Goal: Complete application form

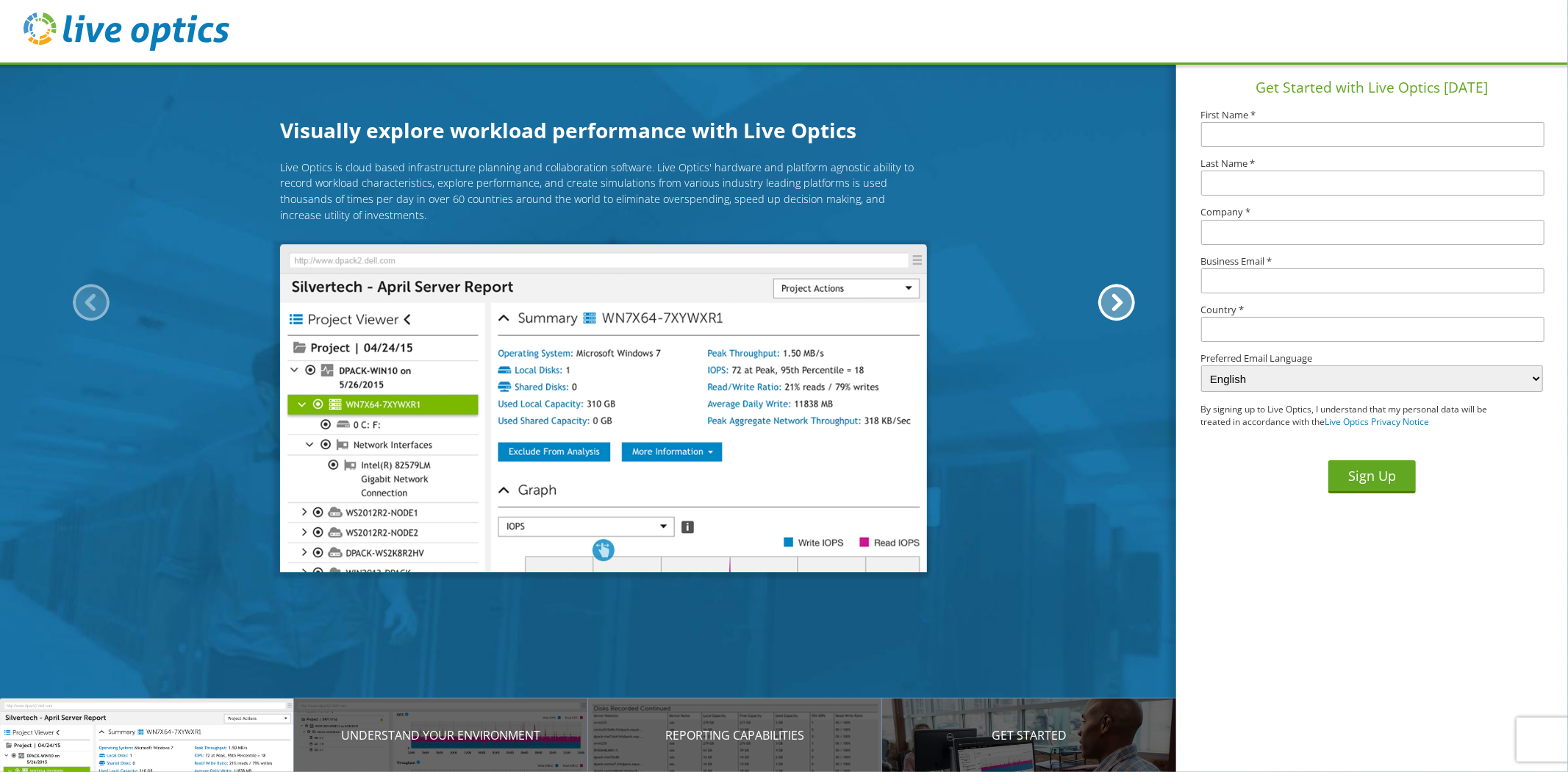
click at [1287, 127] on input "text" at bounding box center [1373, 135] width 344 height 25
type input "[PERSON_NAME]"
click at [1268, 194] on input "text" at bounding box center [1373, 183] width 344 height 25
type input "[PERSON_NAME]"
click at [1247, 246] on div "Get Started with Live Optics [DATE] First Name * [PERSON_NAME] Last Name * [PER…" at bounding box center [1373, 282] width 392 height 440
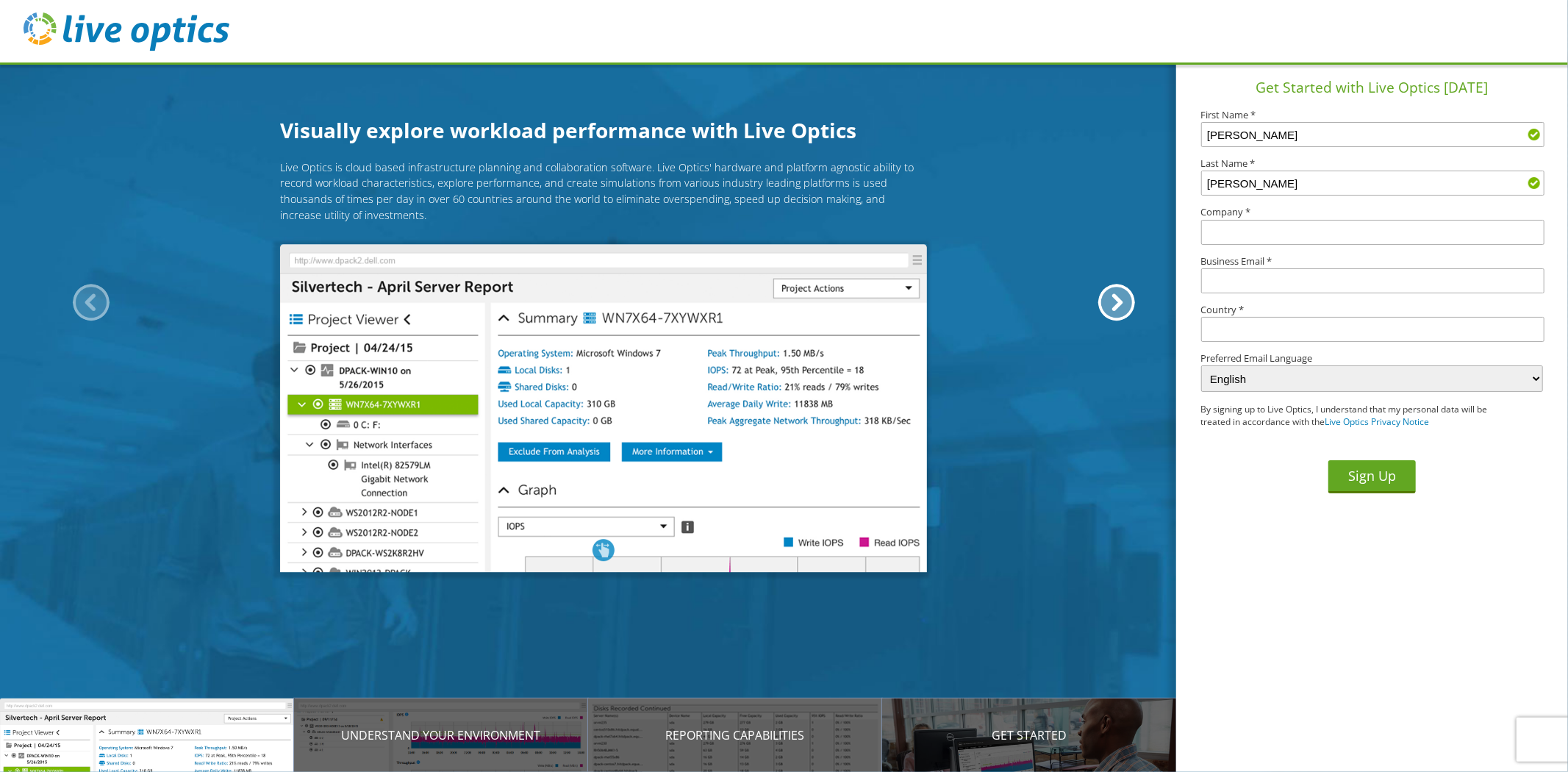
click at [1244, 233] on input "text" at bounding box center [1373, 232] width 344 height 25
type input "Sygnity"
type input "[GEOGRAPHIC_DATA]"
click at [1261, 276] on input "text" at bounding box center [1373, 281] width 344 height 25
type input "[EMAIL_ADDRESS][DOMAIN_NAME]"
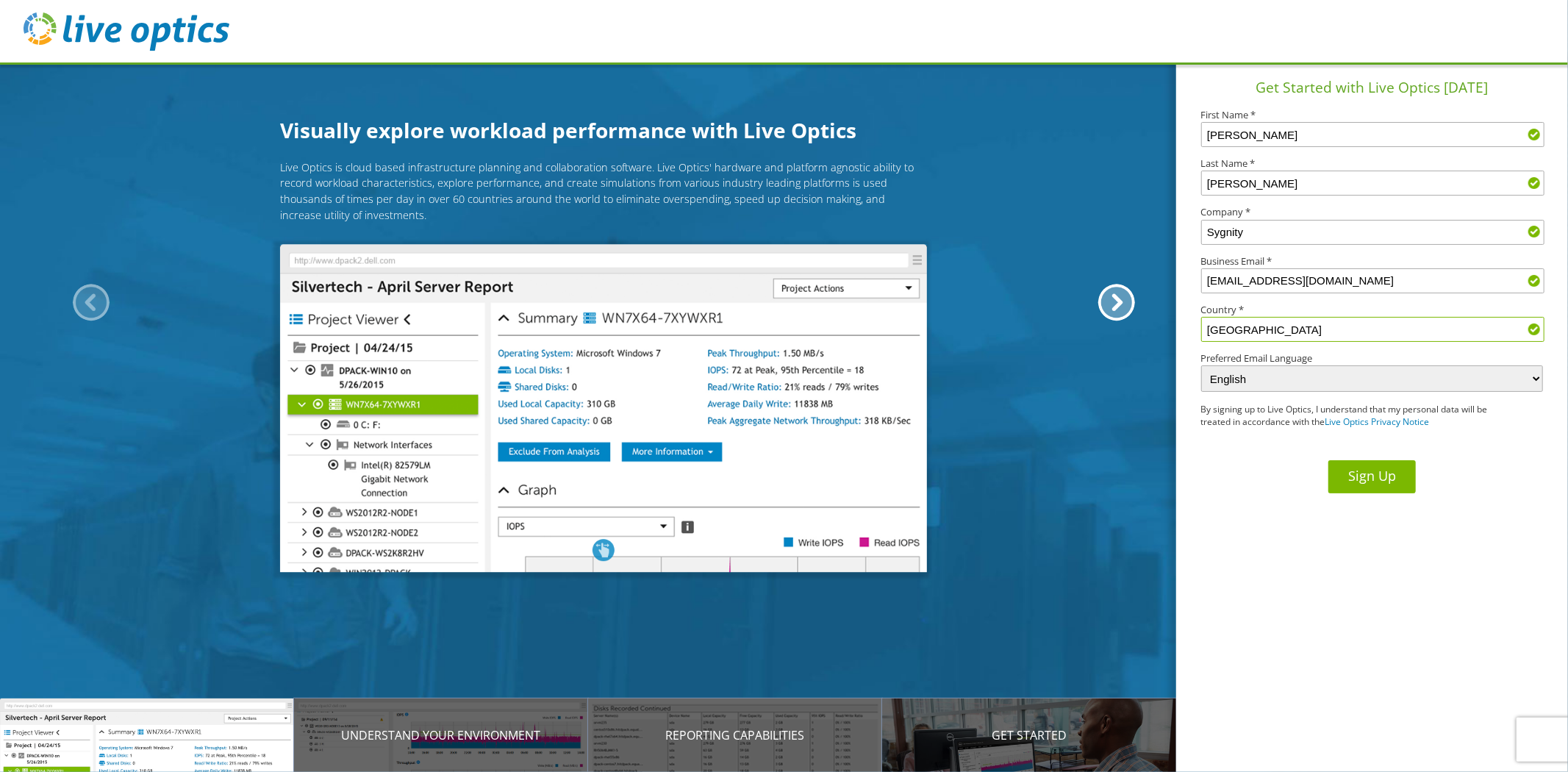
click at [1370, 478] on button "Sign Up" at bounding box center [1372, 477] width 87 height 33
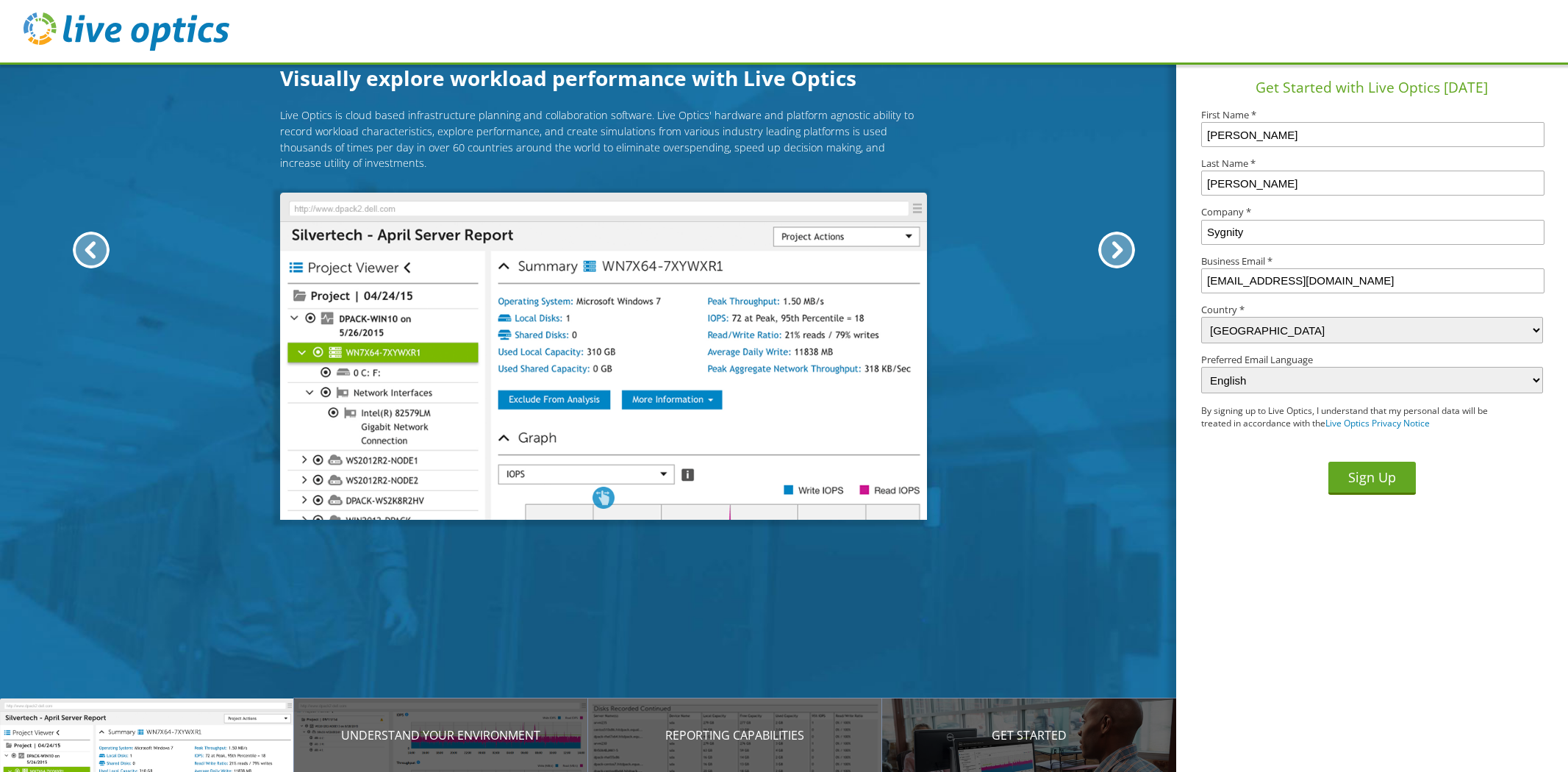
select select "173"
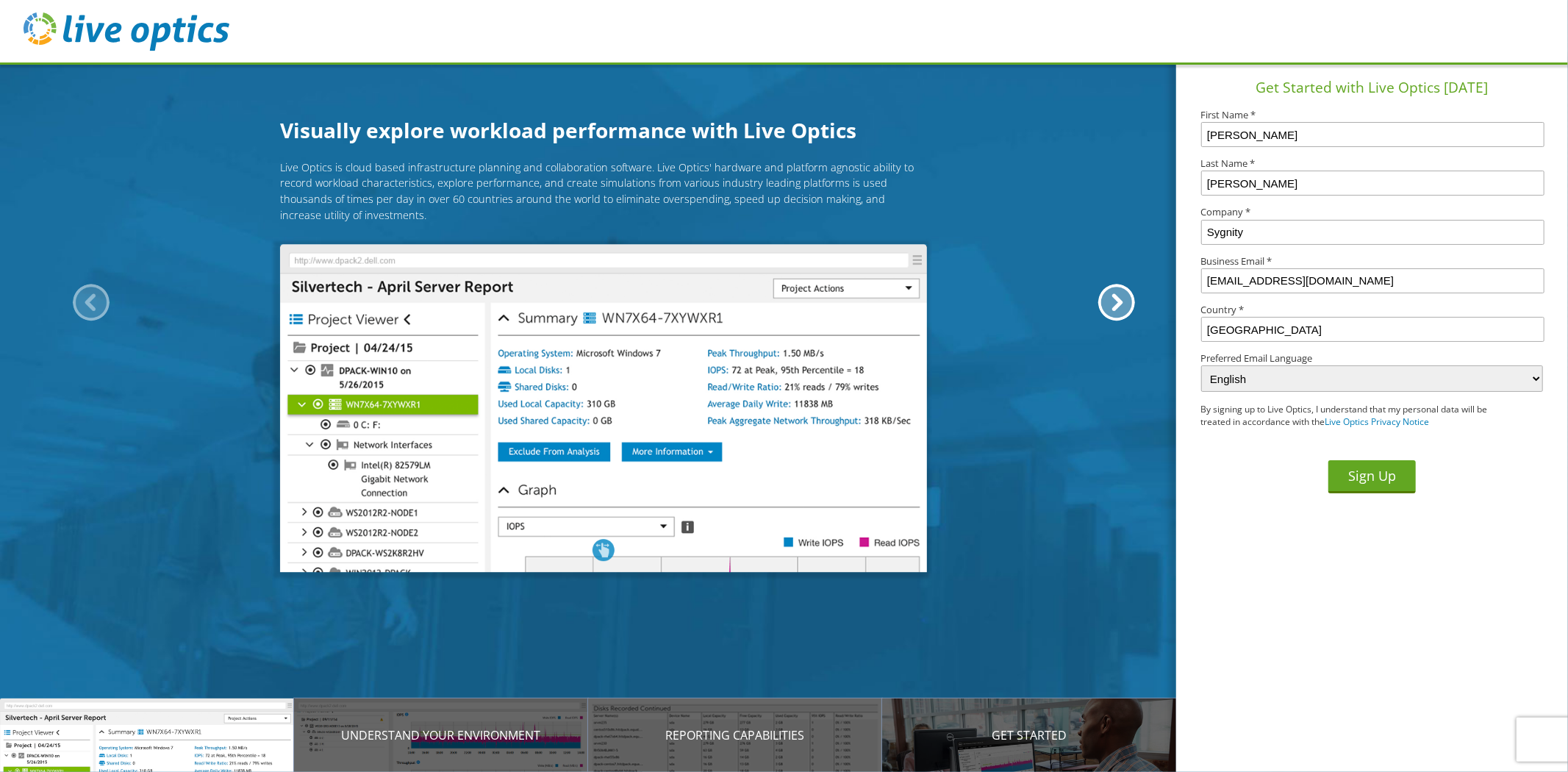
click at [1339, 285] on input "[EMAIL_ADDRESS][DOMAIN_NAME]" at bounding box center [1373, 281] width 344 height 25
click at [1342, 236] on input "Sygnity" at bounding box center [1373, 232] width 344 height 25
click at [1315, 193] on input "[PERSON_NAME]" at bounding box center [1373, 183] width 344 height 25
click at [1298, 137] on input "[PERSON_NAME]" at bounding box center [1373, 135] width 344 height 25
click at [1281, 180] on input "[PERSON_NAME]" at bounding box center [1373, 183] width 344 height 25
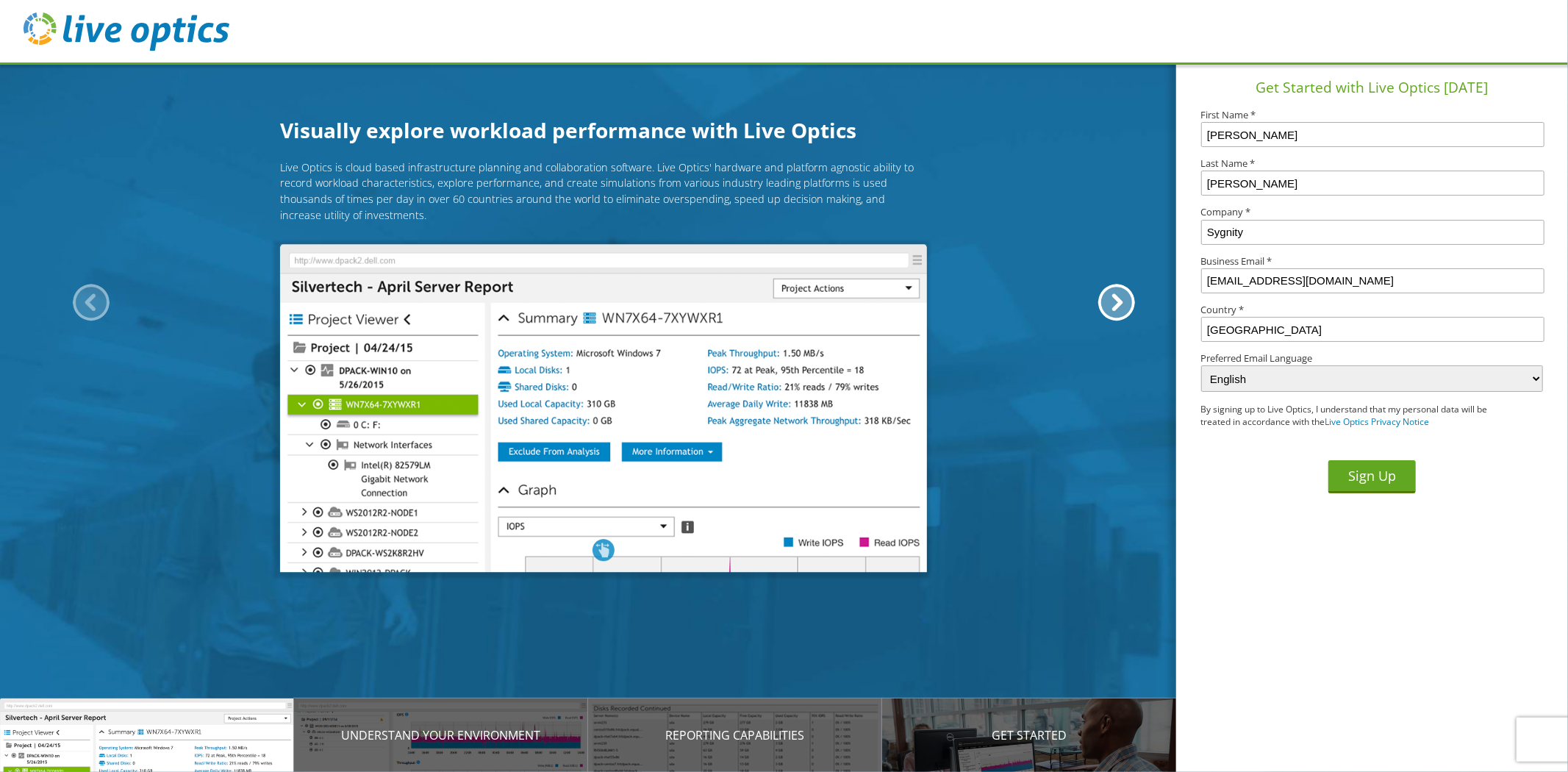
click at [1287, 239] on input "Sygnity" at bounding box center [1373, 232] width 344 height 25
click at [1112, 251] on div "Live Optics is cloud based infrastructure planning and collaboration software. …" at bounding box center [604, 360] width 1207 height 401
click at [1055, 542] on div "Live Optics is cloud based infrastructure planning and collaboration software. …" at bounding box center [604, 360] width 1207 height 401
click at [1467, 266] on div "Business Email * [EMAIL_ADDRESS][DOMAIN_NAME]" at bounding box center [1372, 275] width 342 height 37
click at [1462, 283] on input "[EMAIL_ADDRESS][DOMAIN_NAME]" at bounding box center [1373, 281] width 344 height 25
